Goal: Information Seeking & Learning: Learn about a topic

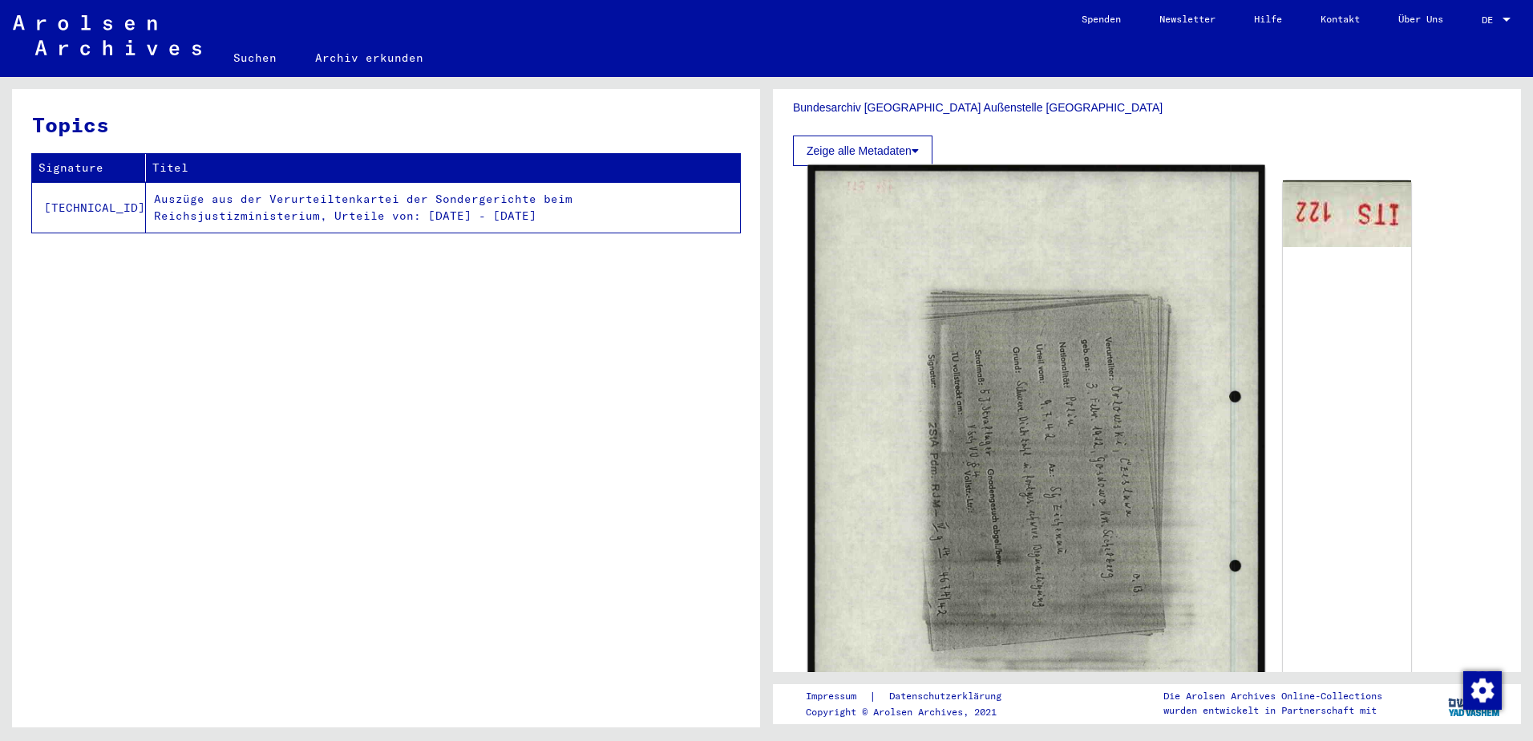
scroll to position [481, 0]
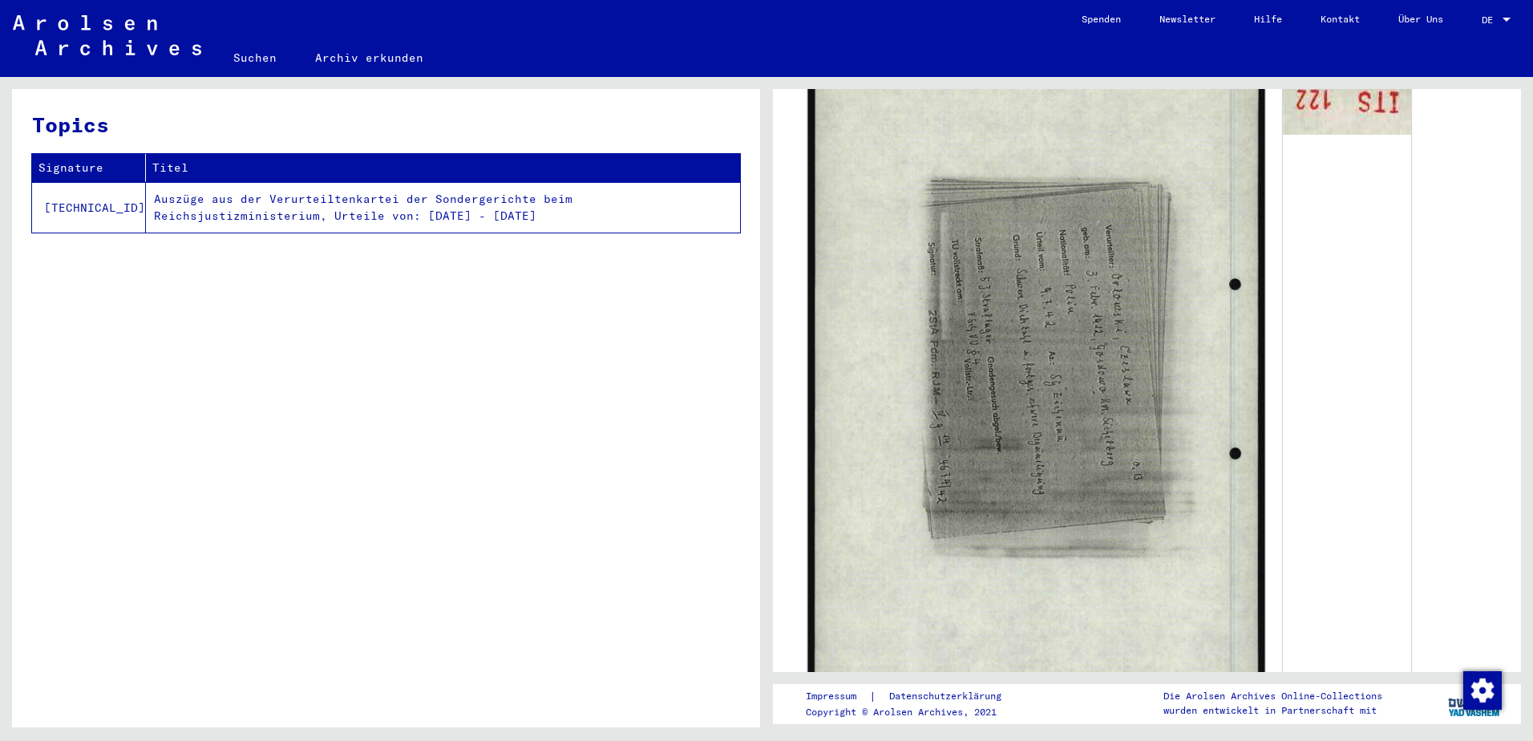
click at [1000, 531] on img at bounding box center [1035, 373] width 457 height 640
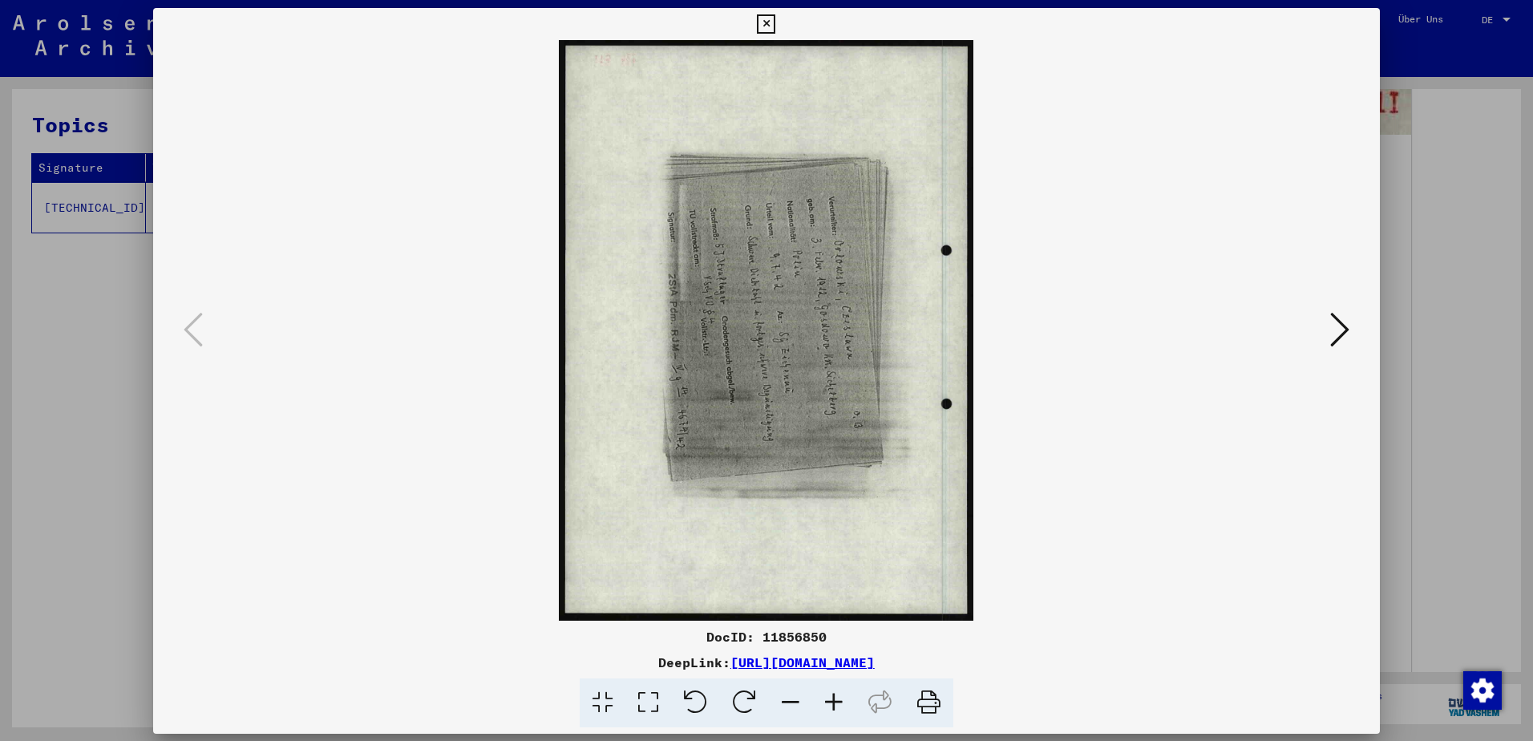
scroll to position [480, 0]
click at [733, 701] on icon at bounding box center [744, 702] width 49 height 49
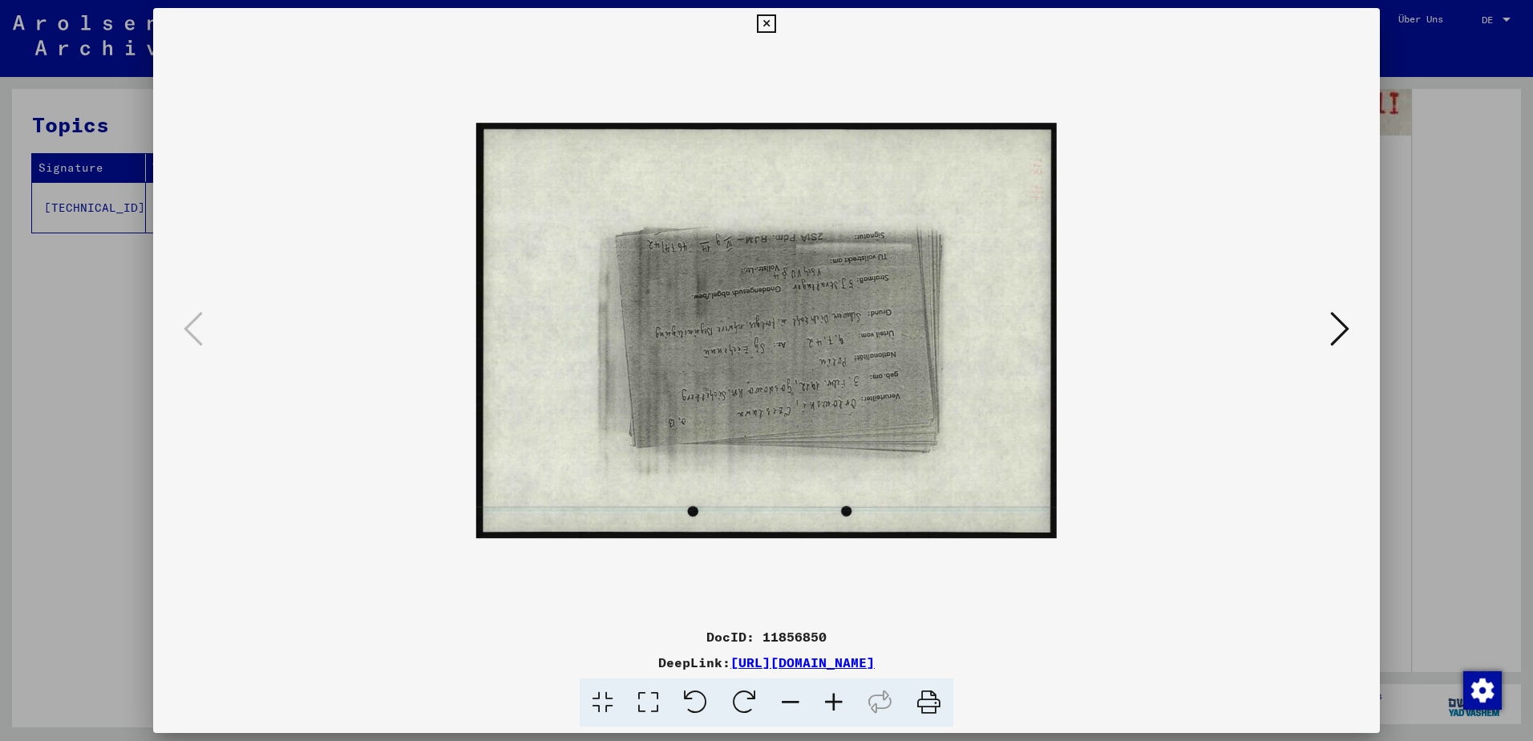
click at [733, 701] on icon at bounding box center [744, 702] width 49 height 49
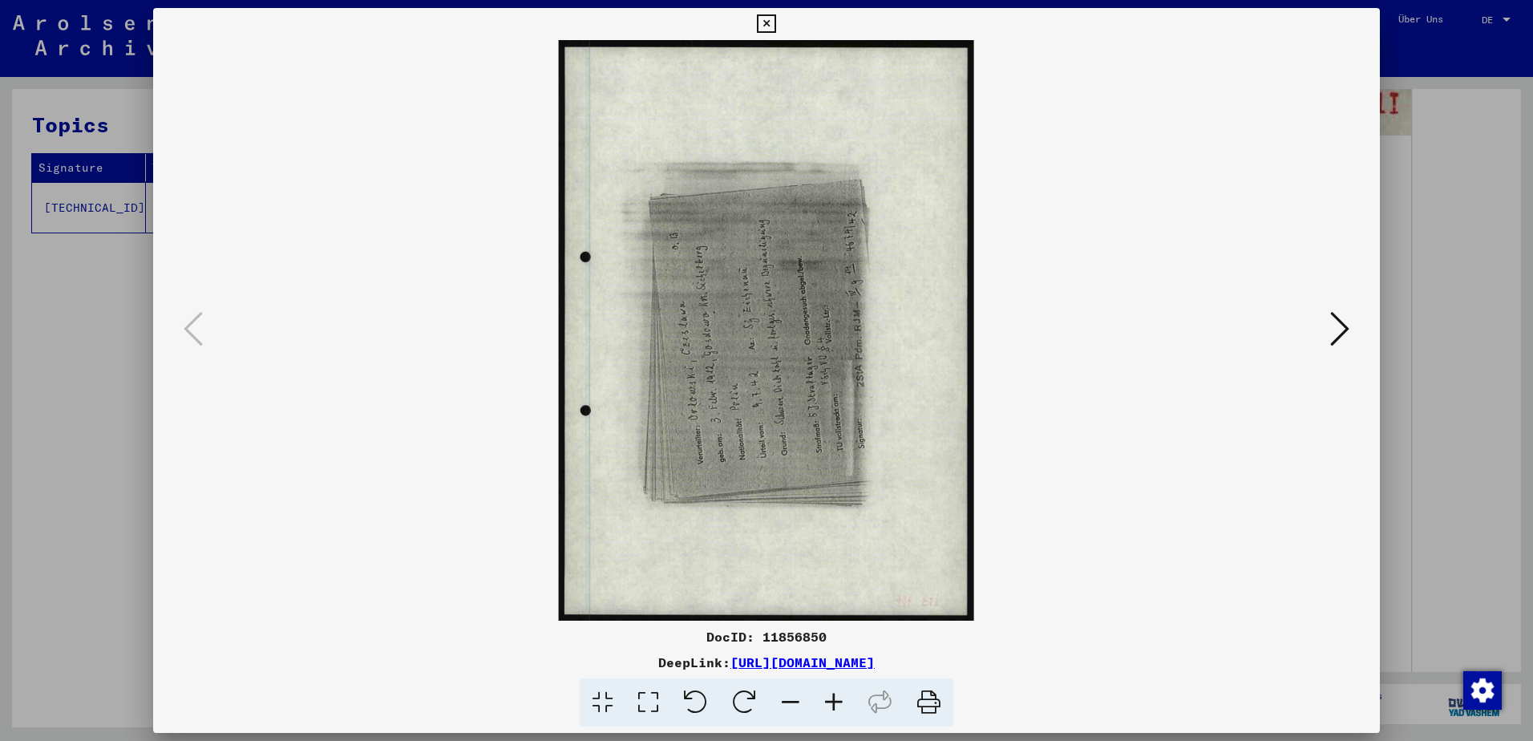
click at [733, 701] on icon at bounding box center [744, 702] width 49 height 49
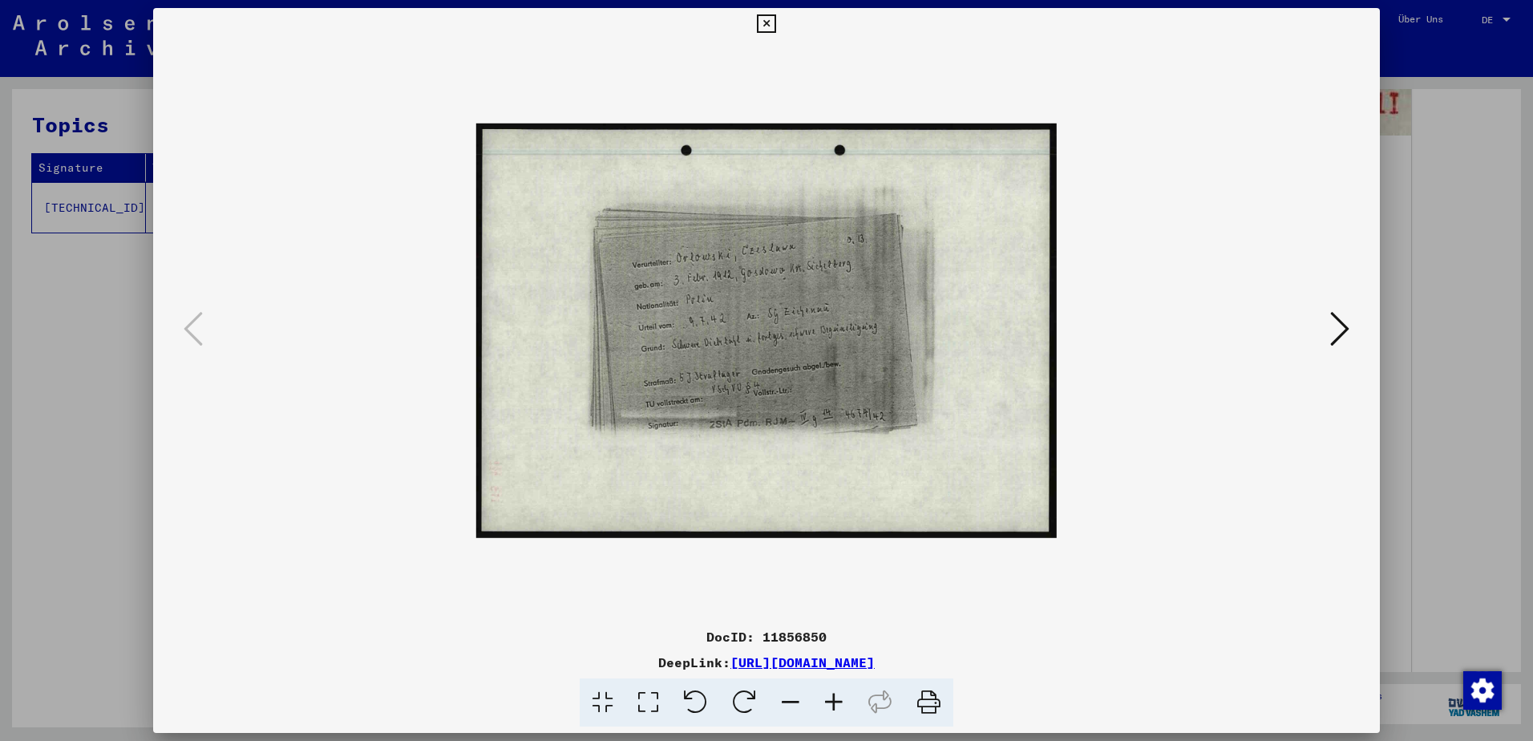
click at [830, 695] on icon at bounding box center [833, 702] width 43 height 49
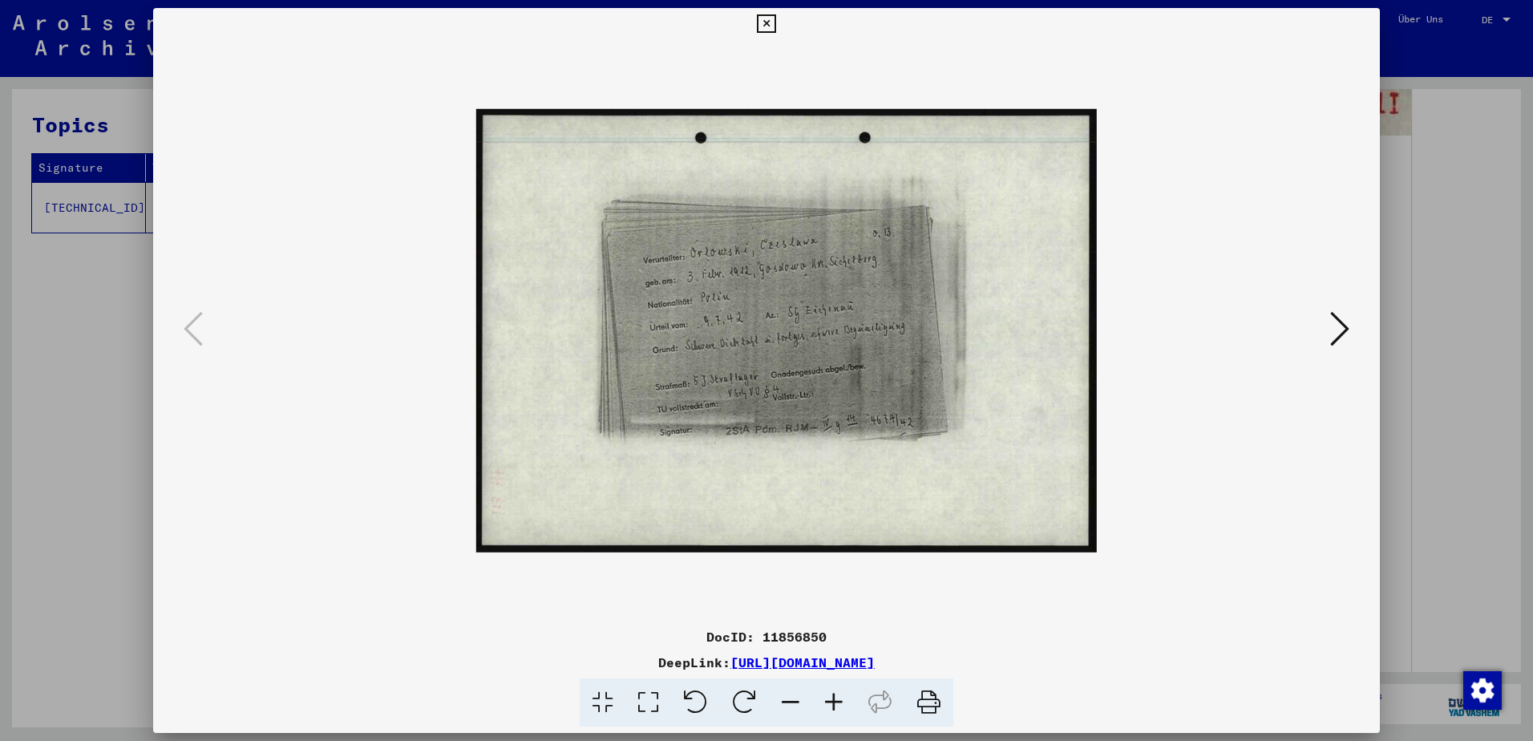
click at [830, 695] on icon at bounding box center [833, 702] width 43 height 49
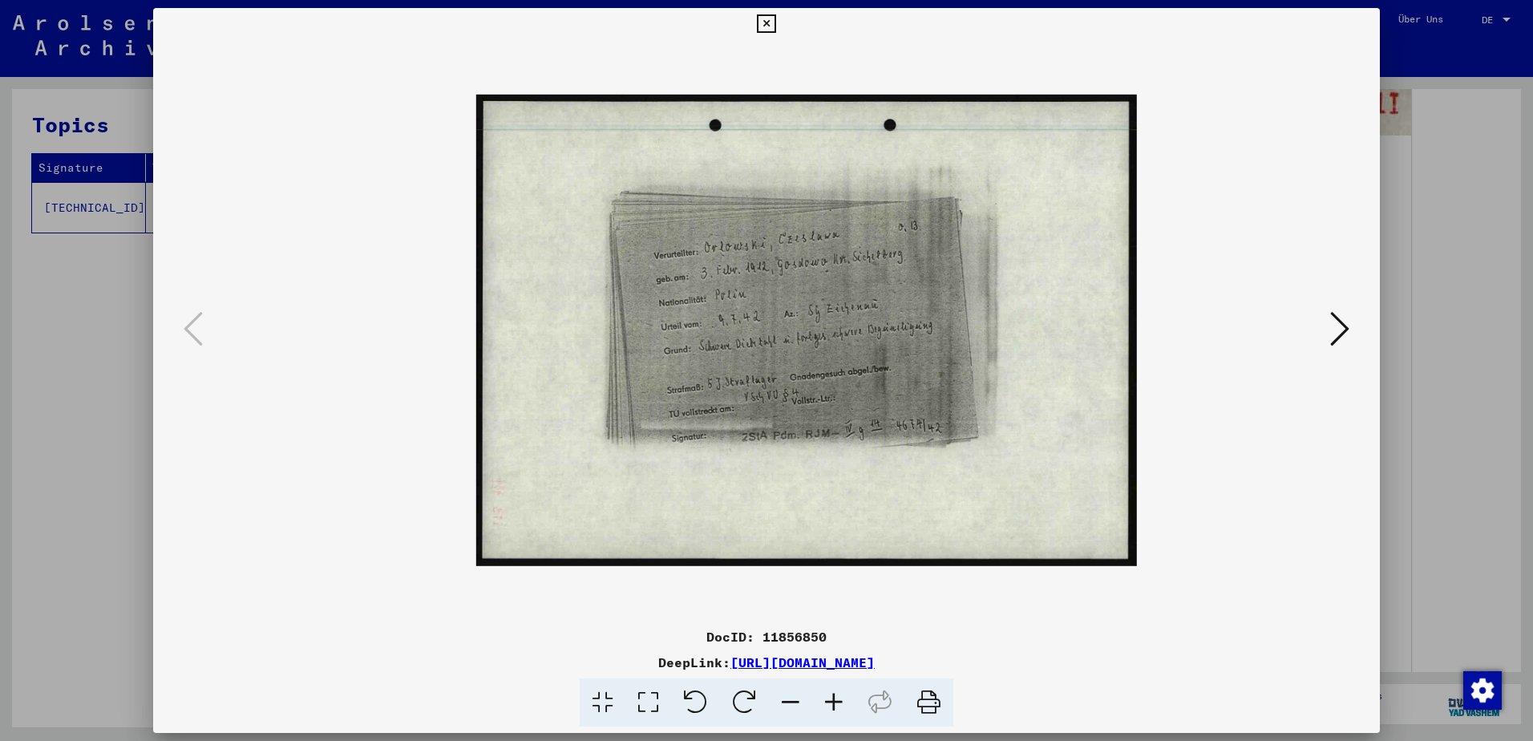
click at [830, 695] on icon at bounding box center [833, 702] width 43 height 49
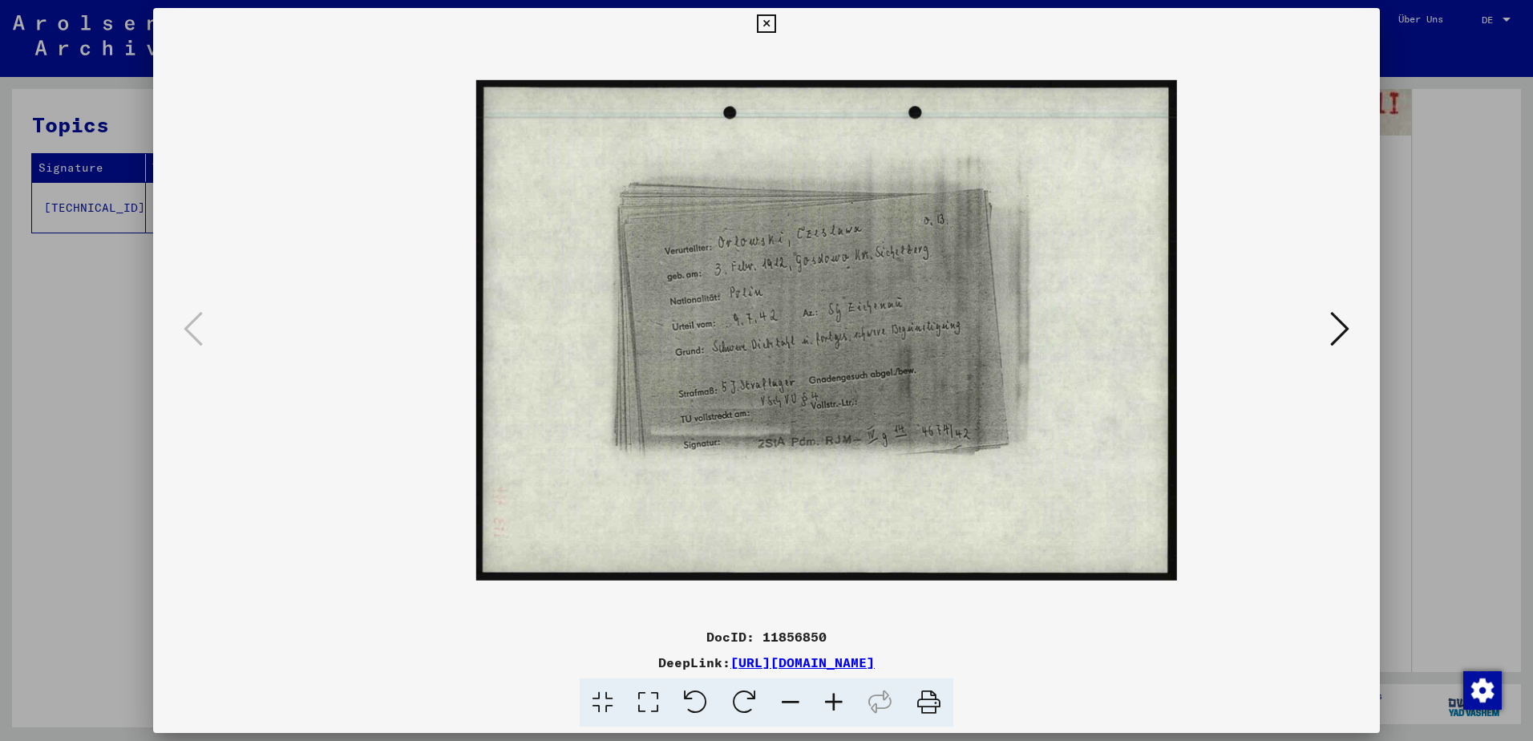
click at [830, 695] on icon at bounding box center [833, 702] width 43 height 49
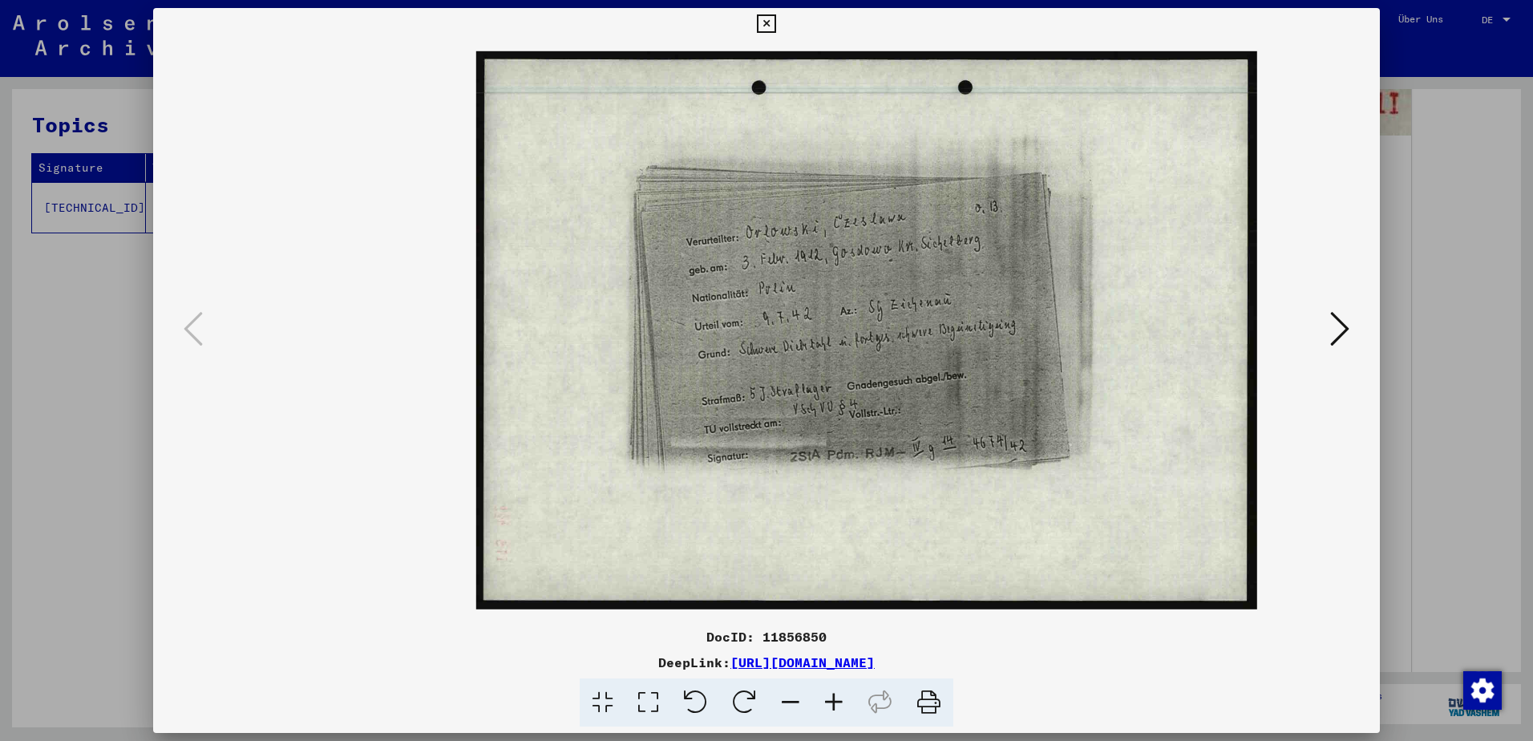
click at [830, 695] on icon at bounding box center [833, 702] width 43 height 49
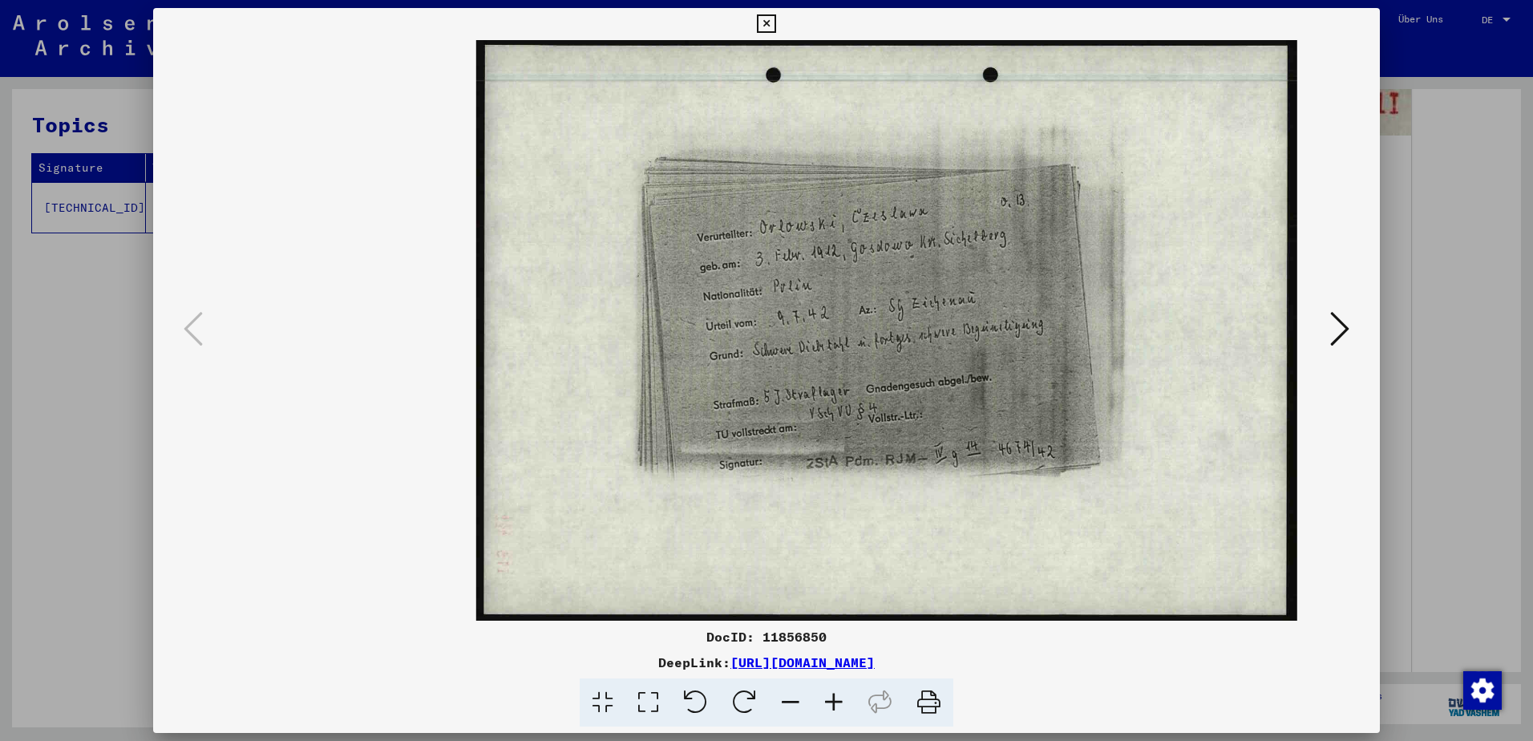
click at [830, 695] on icon at bounding box center [833, 702] width 43 height 49
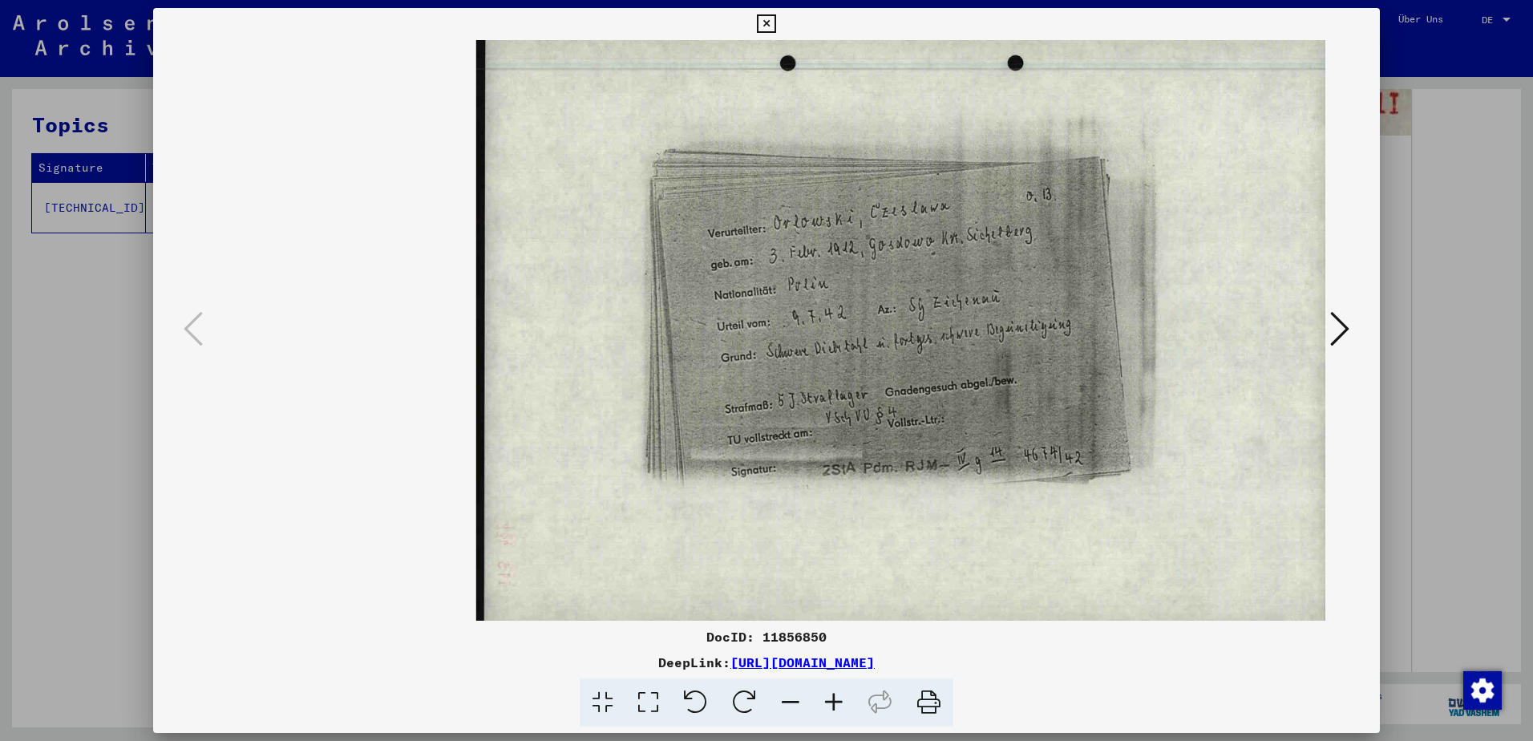
click at [830, 695] on icon at bounding box center [833, 702] width 43 height 49
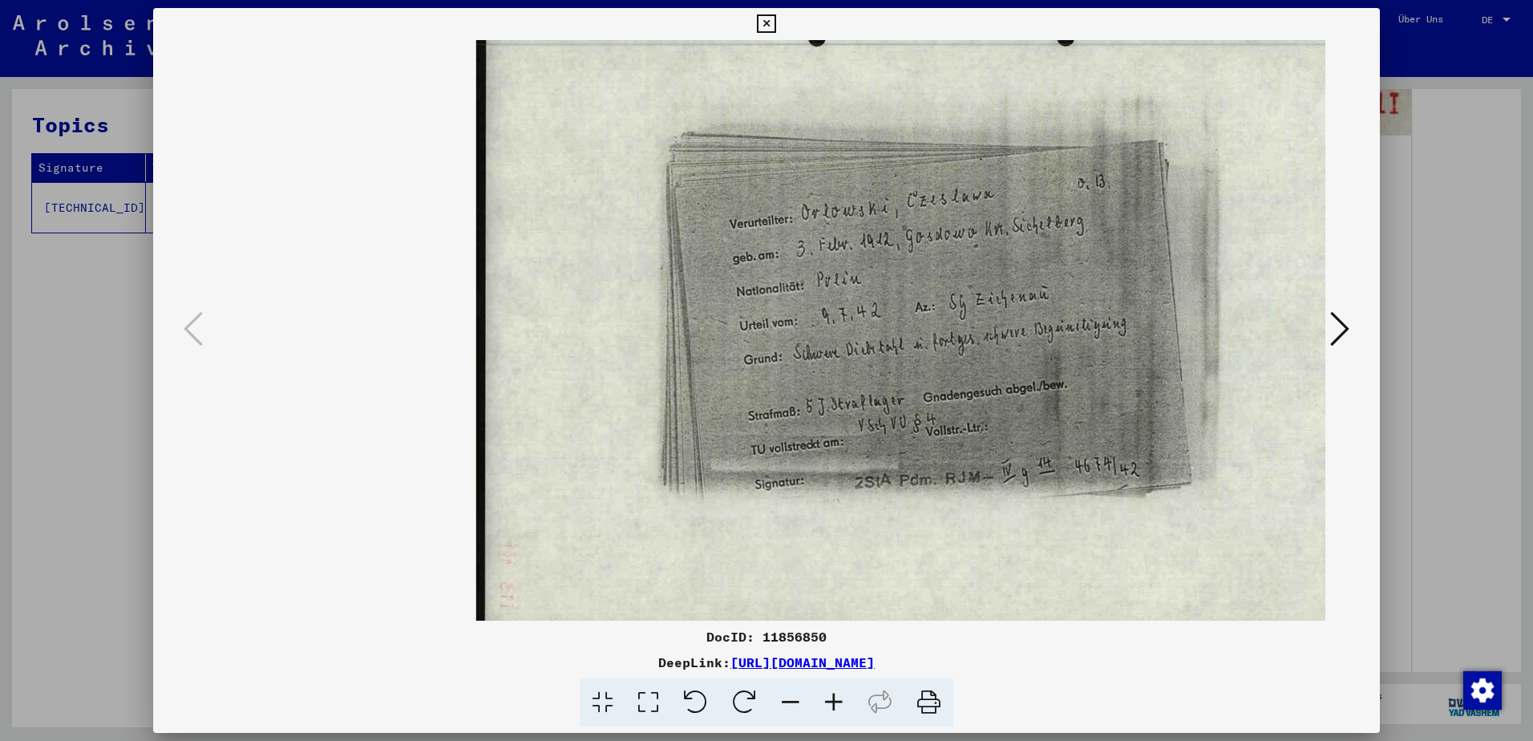
click at [830, 695] on icon at bounding box center [833, 702] width 43 height 49
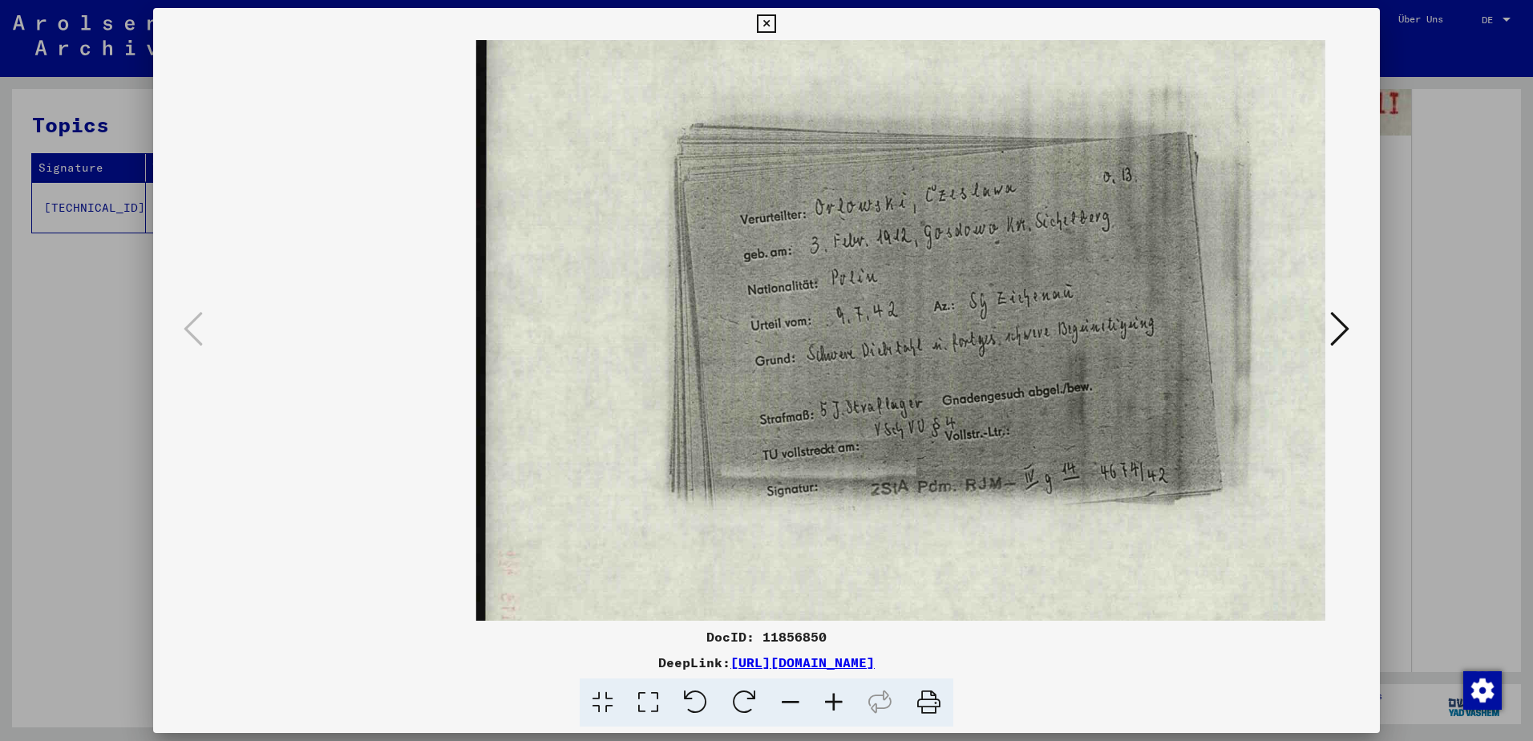
click at [830, 695] on icon at bounding box center [833, 702] width 43 height 49
